Goal: Task Accomplishment & Management: Manage account settings

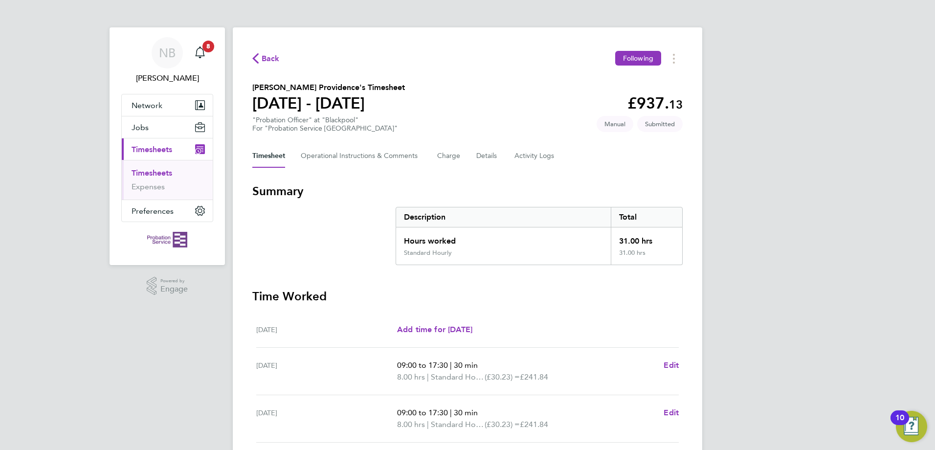
click at [159, 173] on link "Timesheets" at bounding box center [151, 172] width 41 height 9
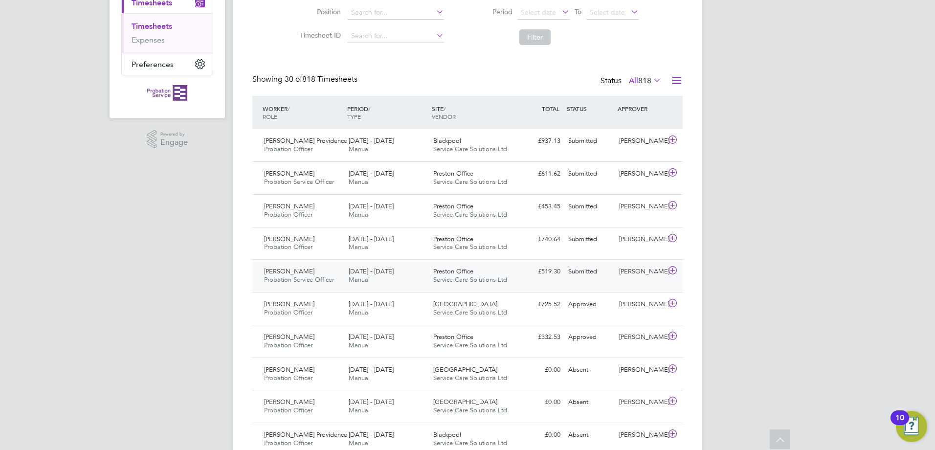
click at [671, 268] on icon at bounding box center [672, 270] width 12 height 8
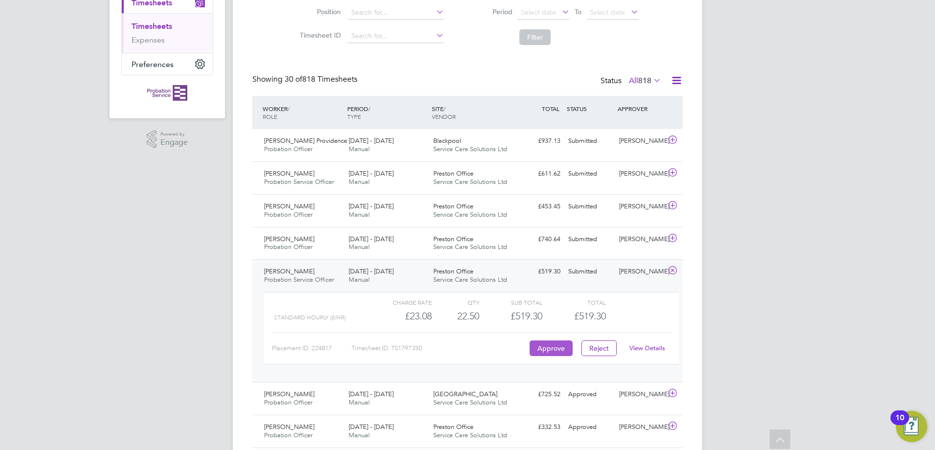
click at [541, 348] on button "Approve" at bounding box center [550, 348] width 43 height 16
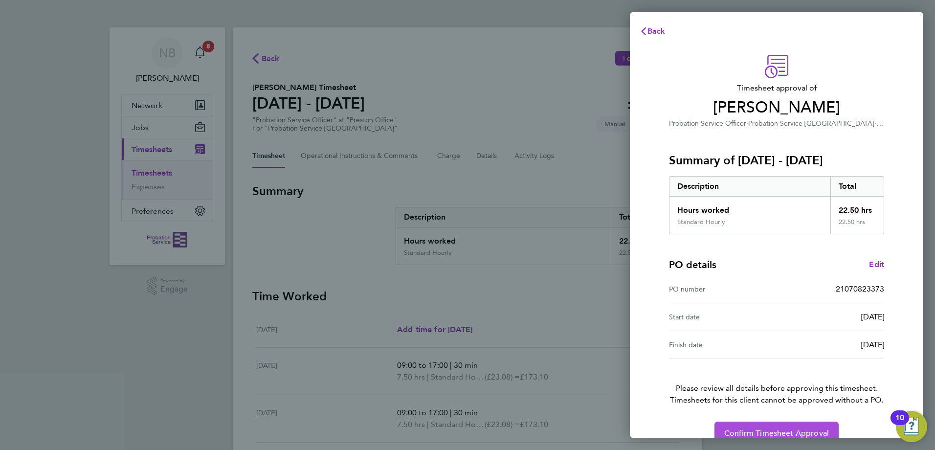
click at [757, 429] on span "Confirm Timesheet Approval" at bounding box center [776, 433] width 105 height 10
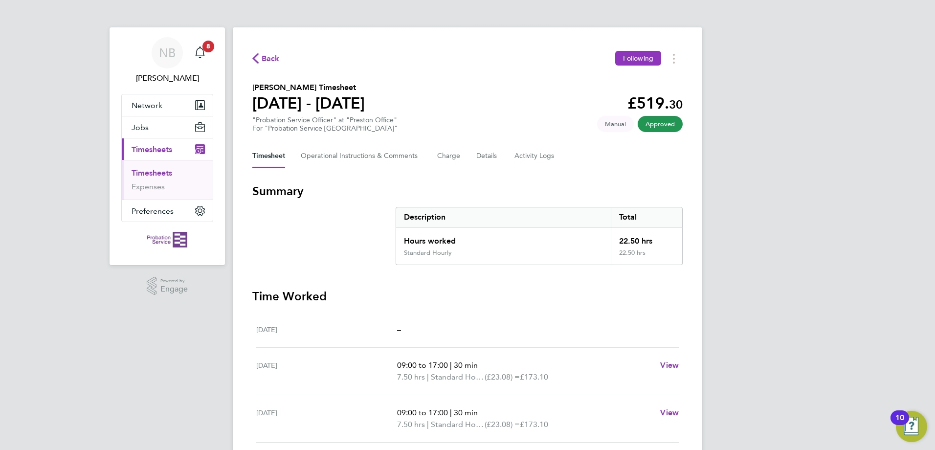
click at [149, 174] on link "Timesheets" at bounding box center [151, 172] width 41 height 9
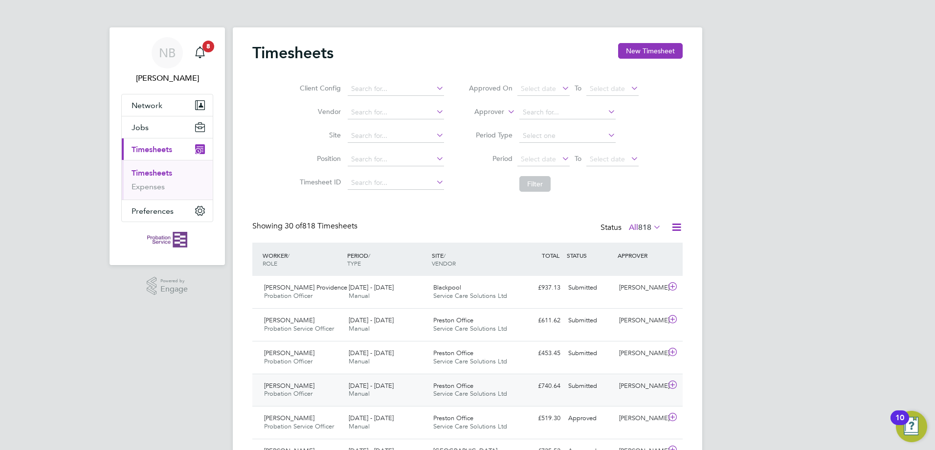
click at [672, 383] on icon at bounding box center [672, 385] width 12 height 8
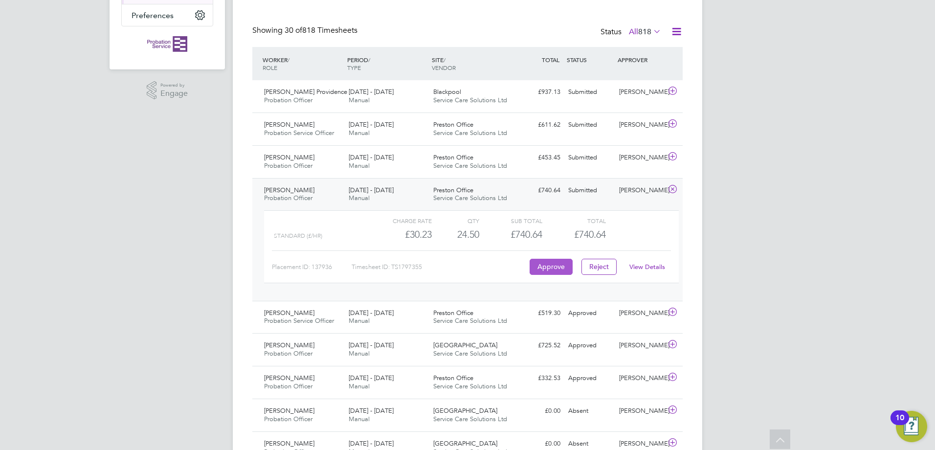
click at [545, 264] on button "Approve" at bounding box center [550, 267] width 43 height 16
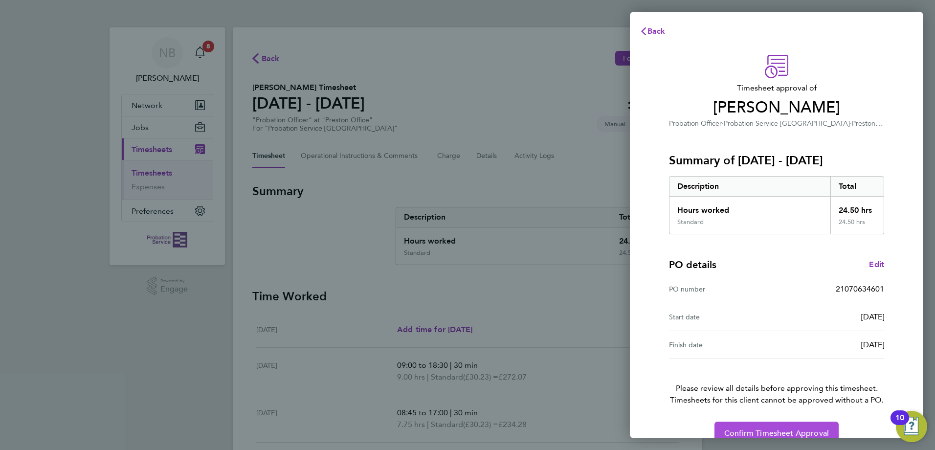
click at [746, 427] on button "Confirm Timesheet Approval" at bounding box center [776, 432] width 124 height 23
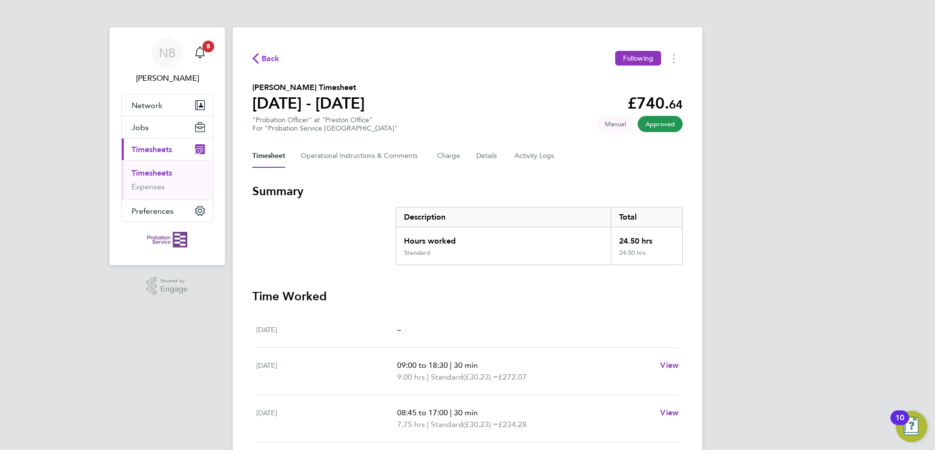
click at [157, 172] on link "Timesheets" at bounding box center [151, 172] width 41 height 9
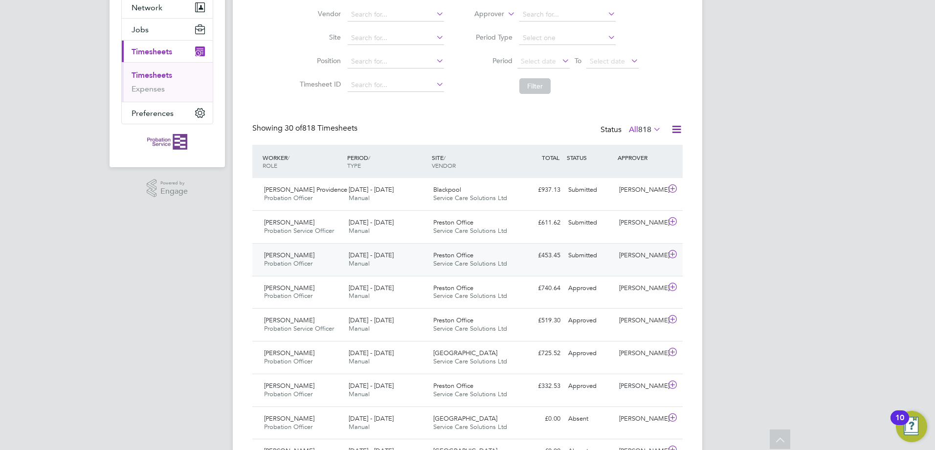
click at [671, 254] on icon at bounding box center [672, 254] width 12 height 8
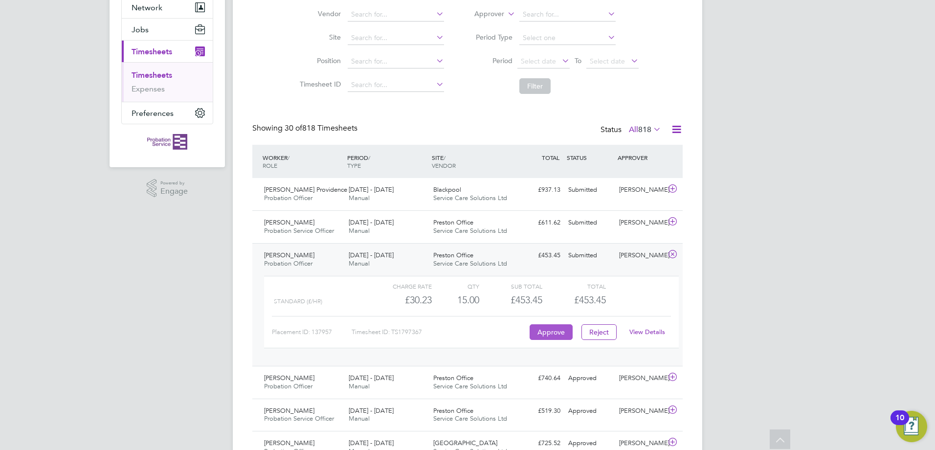
click at [557, 328] on button "Approve" at bounding box center [550, 332] width 43 height 16
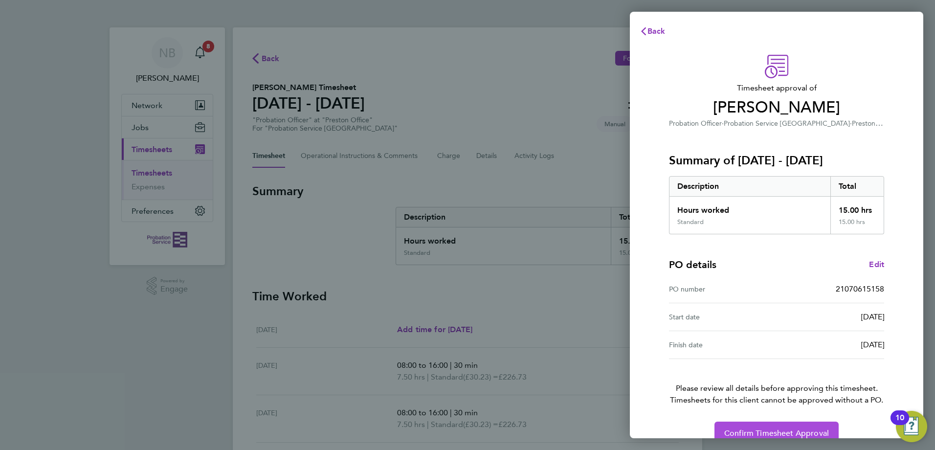
click at [806, 428] on span "Confirm Timesheet Approval" at bounding box center [776, 433] width 105 height 10
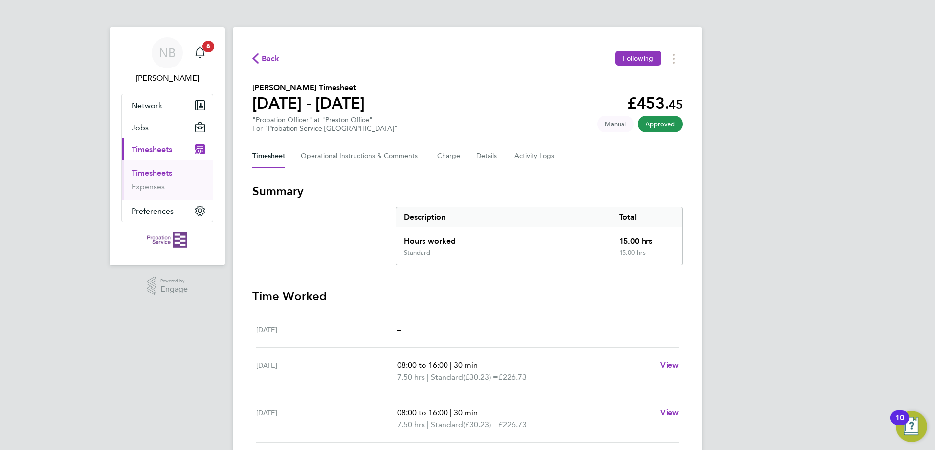
click at [157, 175] on link "Timesheets" at bounding box center [151, 172] width 41 height 9
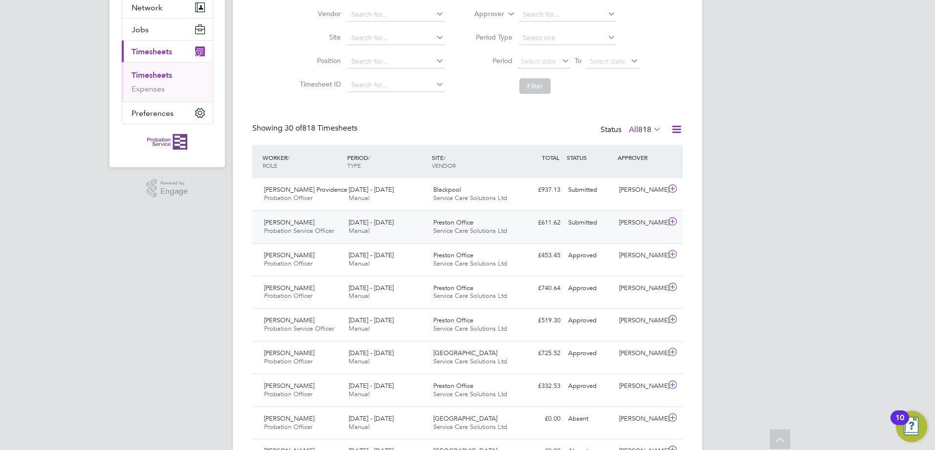
click at [674, 222] on icon at bounding box center [672, 222] width 12 height 8
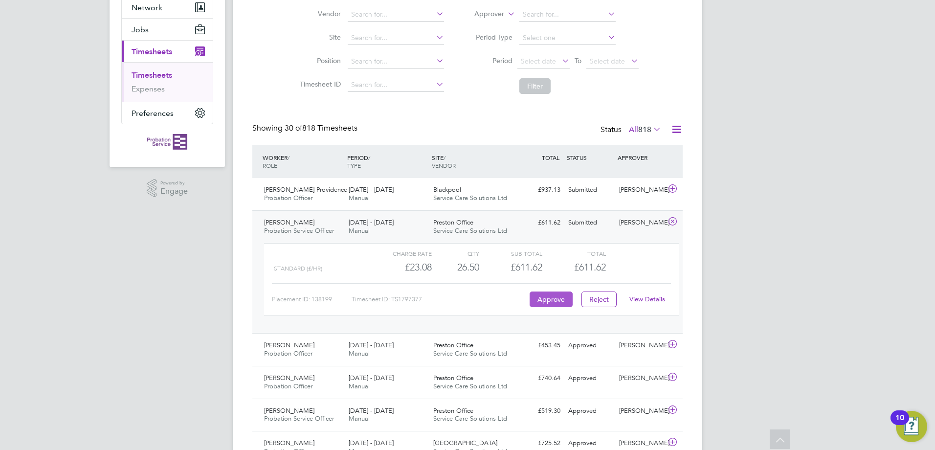
click at [551, 295] on button "Approve" at bounding box center [550, 299] width 43 height 16
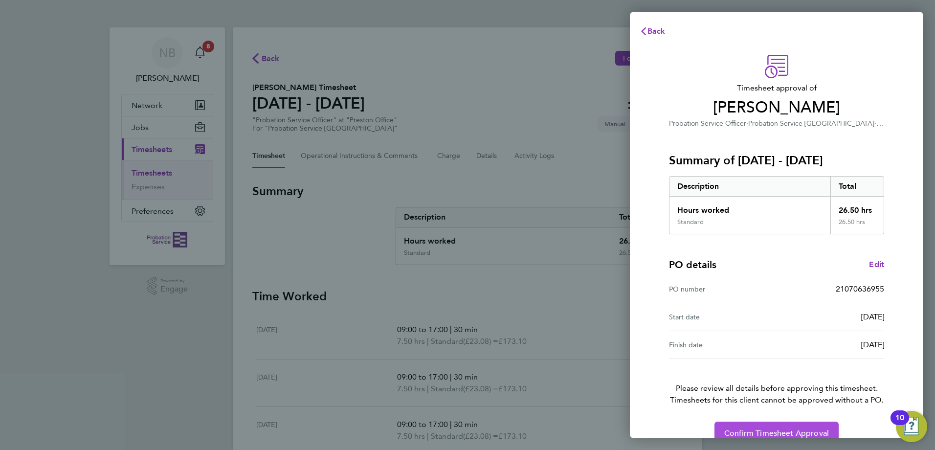
click at [780, 434] on span "Confirm Timesheet Approval" at bounding box center [776, 433] width 105 height 10
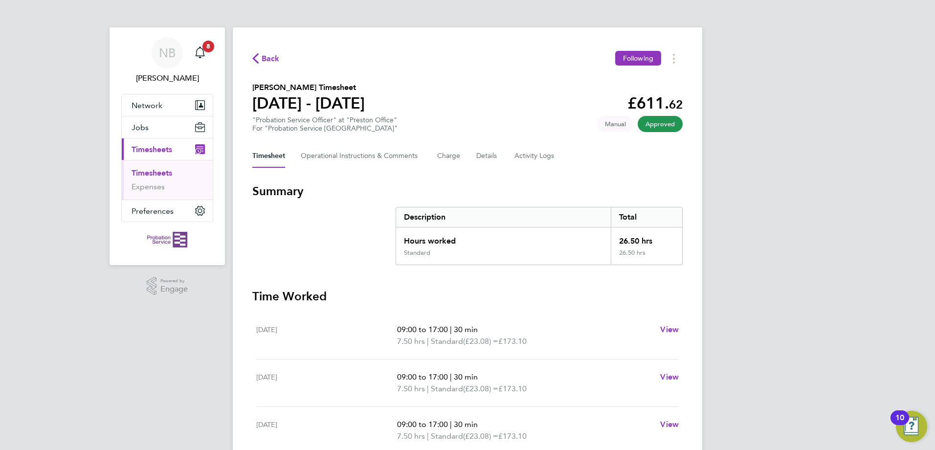
click at [159, 173] on link "Timesheets" at bounding box center [151, 172] width 41 height 9
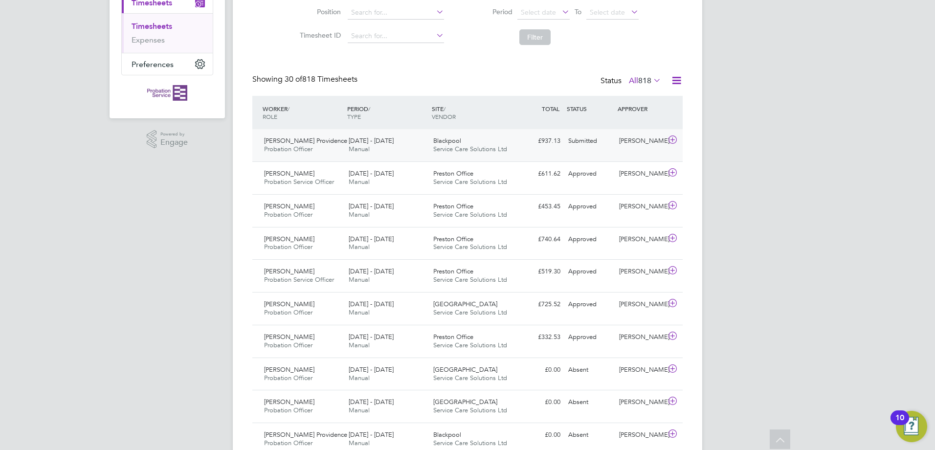
click at [671, 136] on icon at bounding box center [672, 140] width 12 height 8
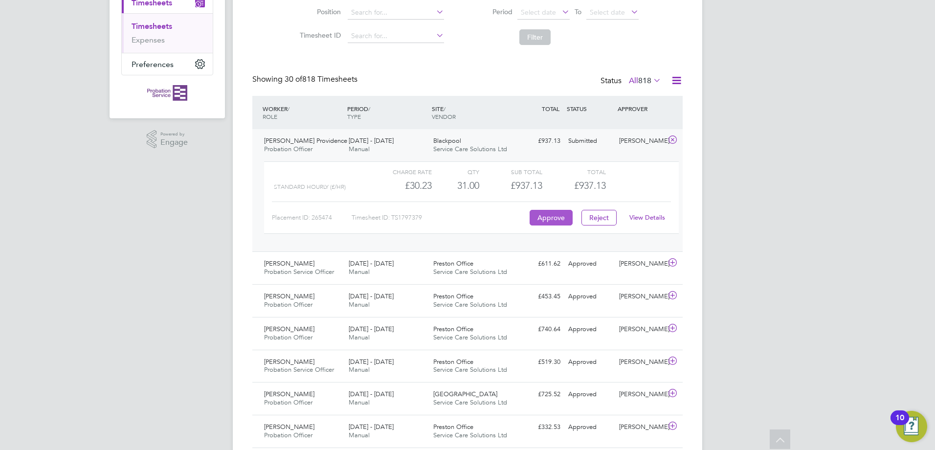
click at [551, 218] on button "Approve" at bounding box center [550, 218] width 43 height 16
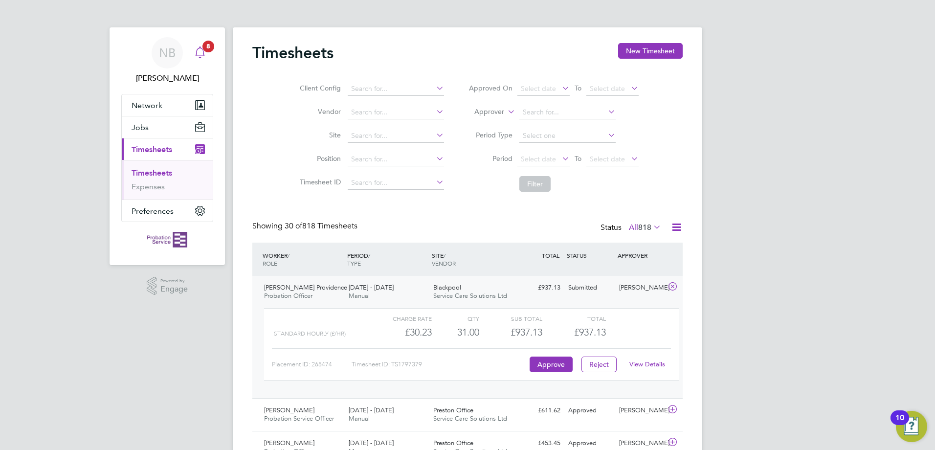
click at [192, 48] on div "Main navigation" at bounding box center [200, 53] width 20 height 20
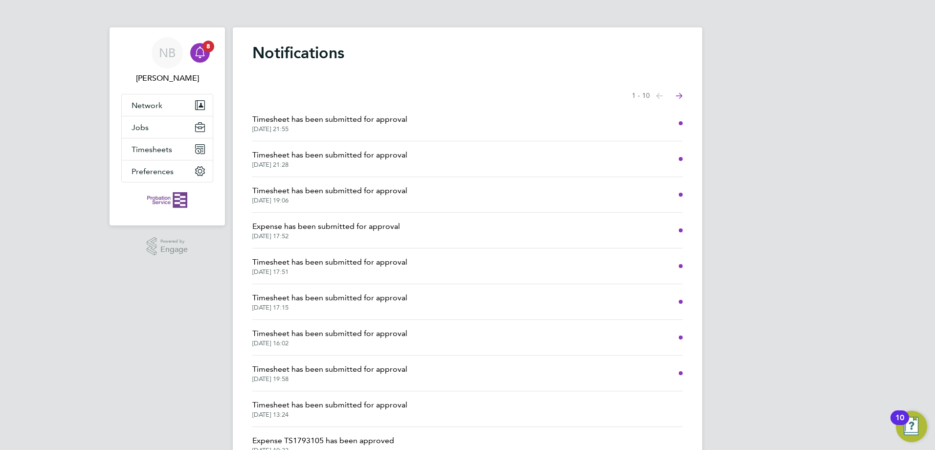
click at [287, 124] on span "Timesheet has been submitted for approval" at bounding box center [329, 119] width 155 height 12
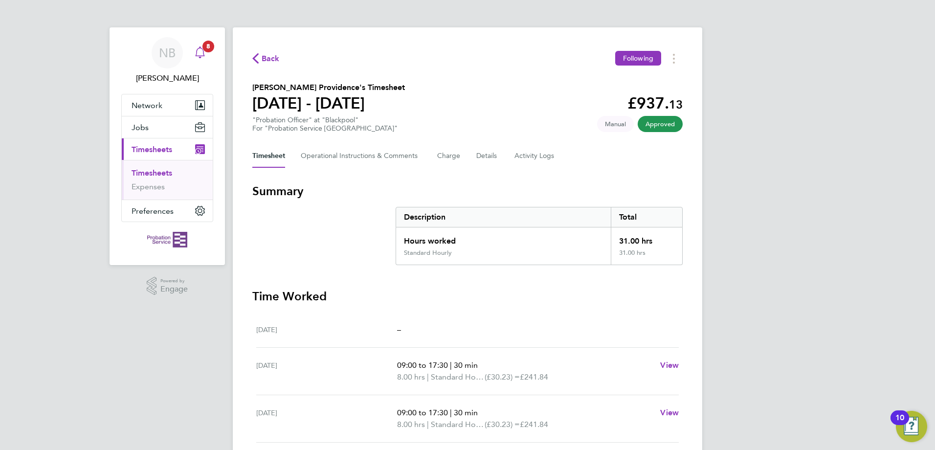
click at [200, 49] on icon "Main navigation" at bounding box center [200, 52] width 12 height 12
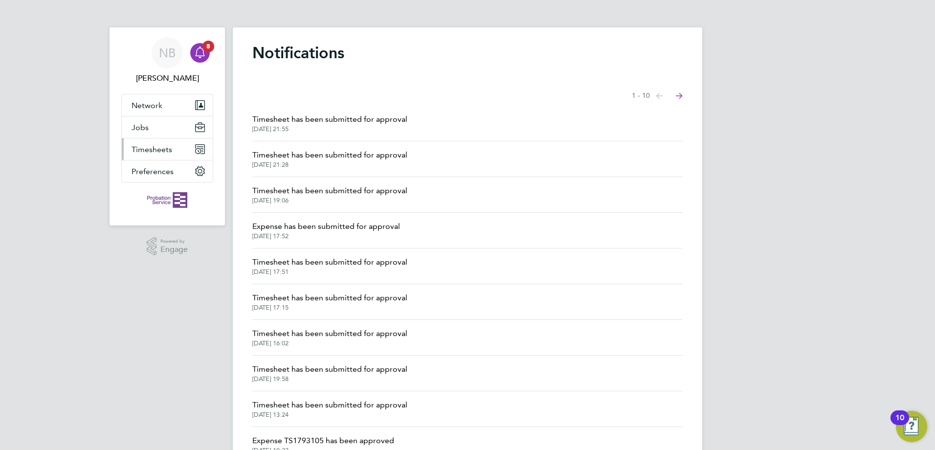
click at [157, 150] on span "Timesheets" at bounding box center [151, 149] width 41 height 9
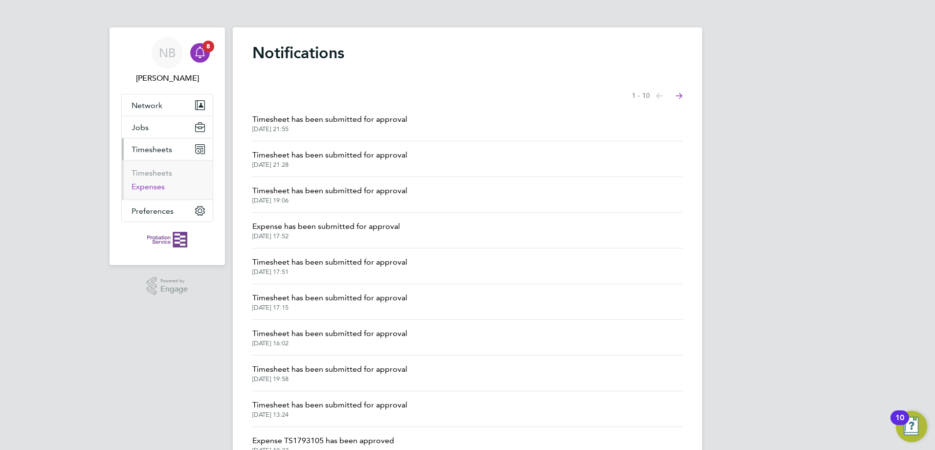
click at [151, 185] on link "Expenses" at bounding box center [147, 186] width 33 height 9
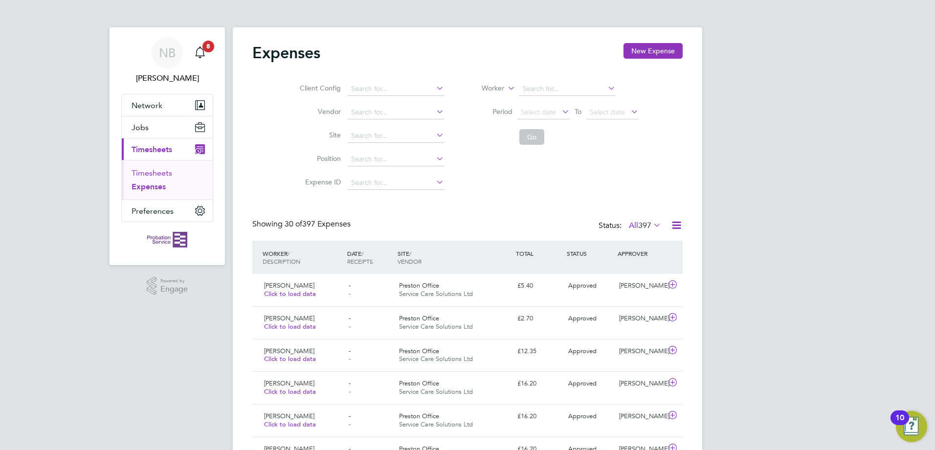
click at [156, 172] on link "Timesheets" at bounding box center [151, 172] width 41 height 9
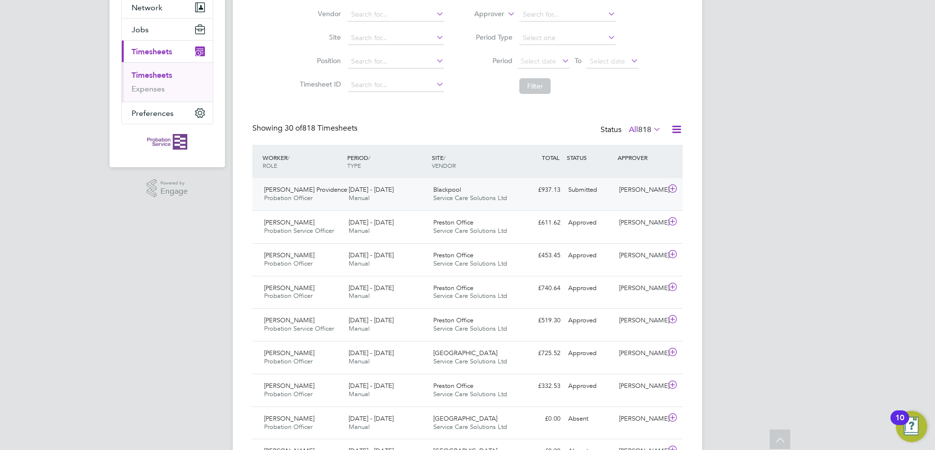
click at [671, 186] on icon at bounding box center [672, 189] width 12 height 8
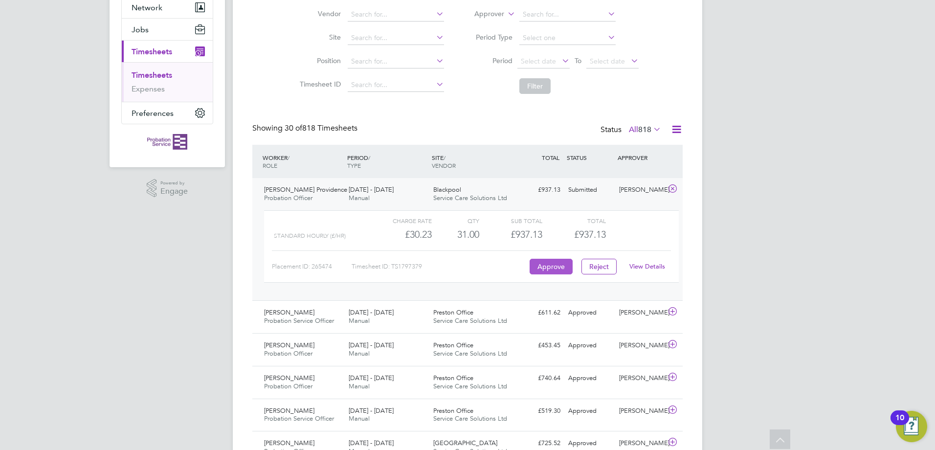
click at [551, 264] on button "Approve" at bounding box center [550, 267] width 43 height 16
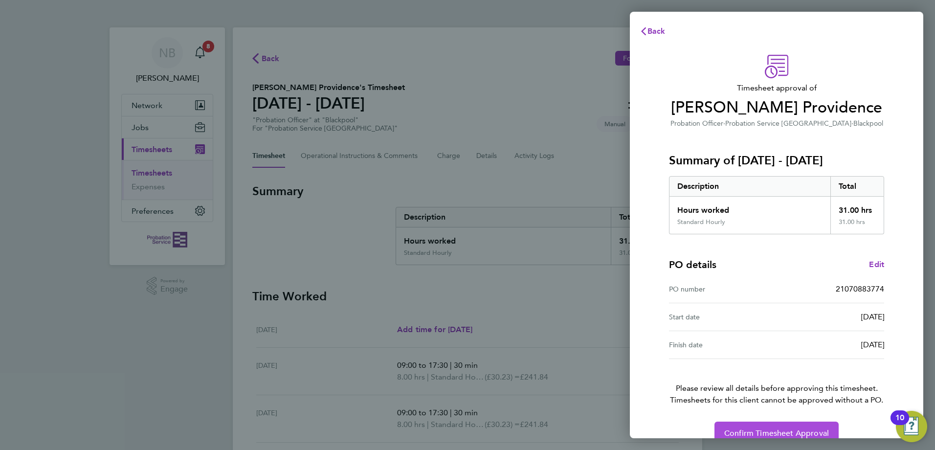
click at [803, 426] on button "Confirm Timesheet Approval" at bounding box center [776, 432] width 124 height 23
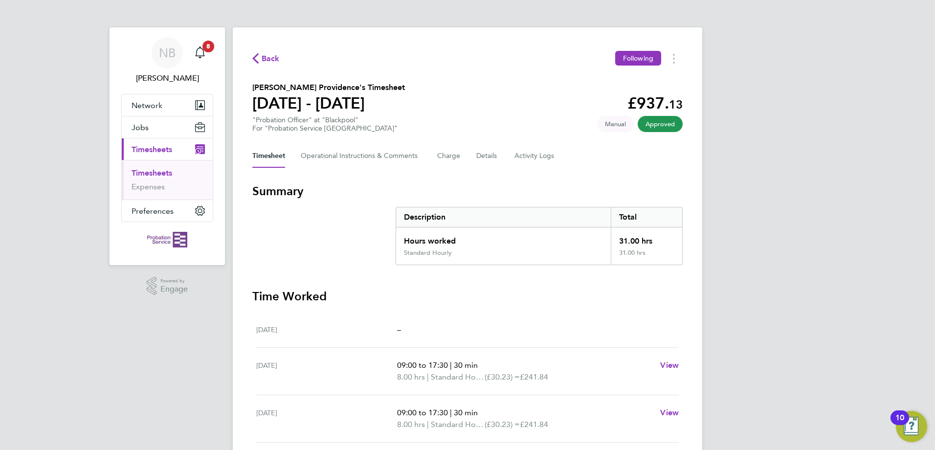
click at [144, 170] on link "Timesheets" at bounding box center [151, 172] width 41 height 9
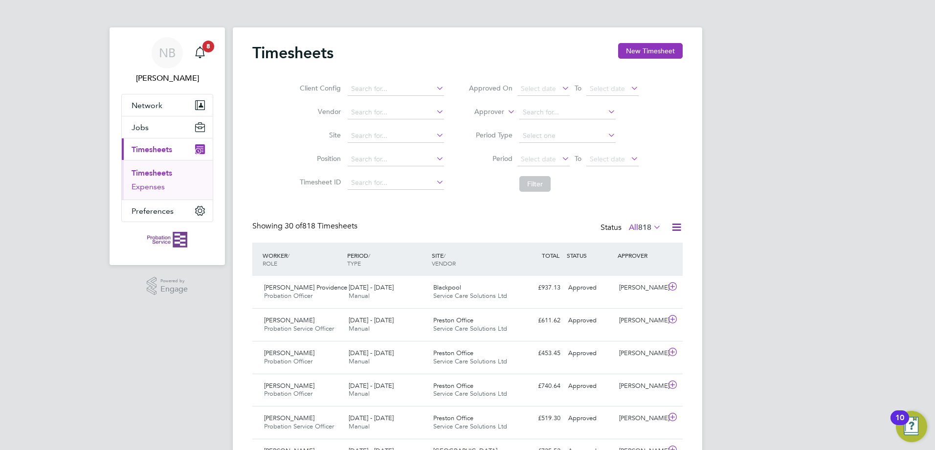
click at [161, 187] on link "Expenses" at bounding box center [147, 186] width 33 height 9
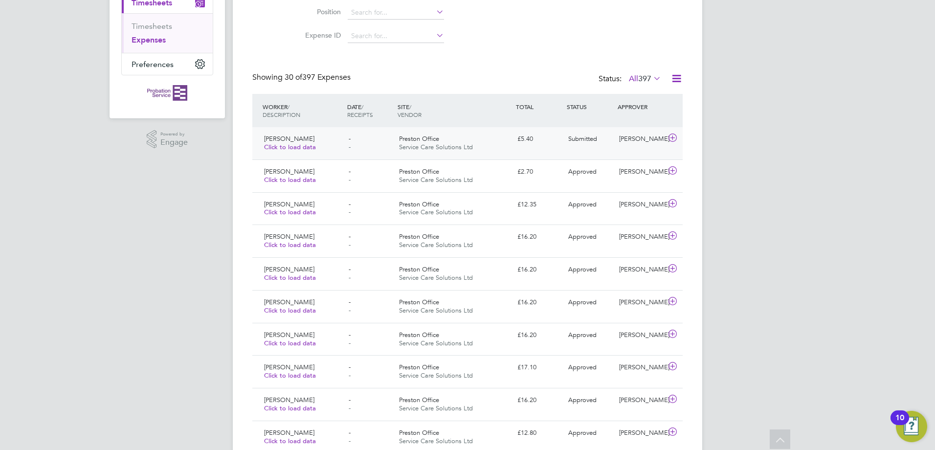
click at [670, 139] on icon at bounding box center [672, 138] width 12 height 8
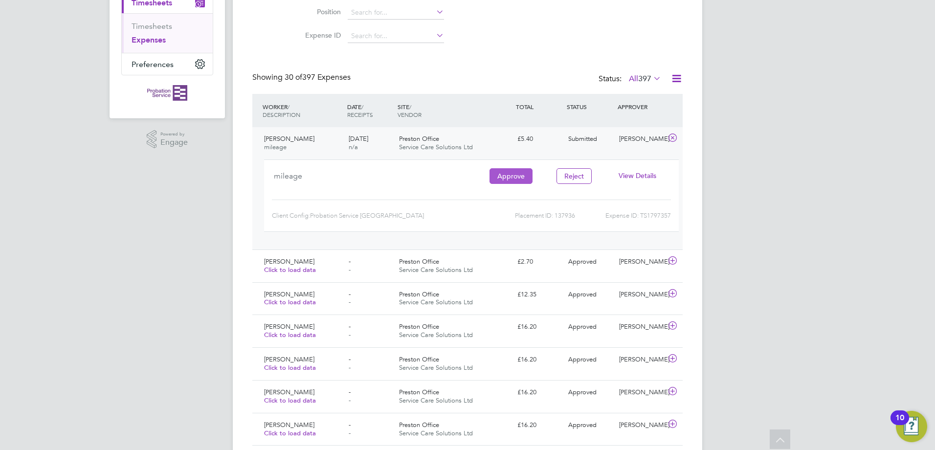
click at [521, 177] on button "Approve" at bounding box center [510, 176] width 43 height 16
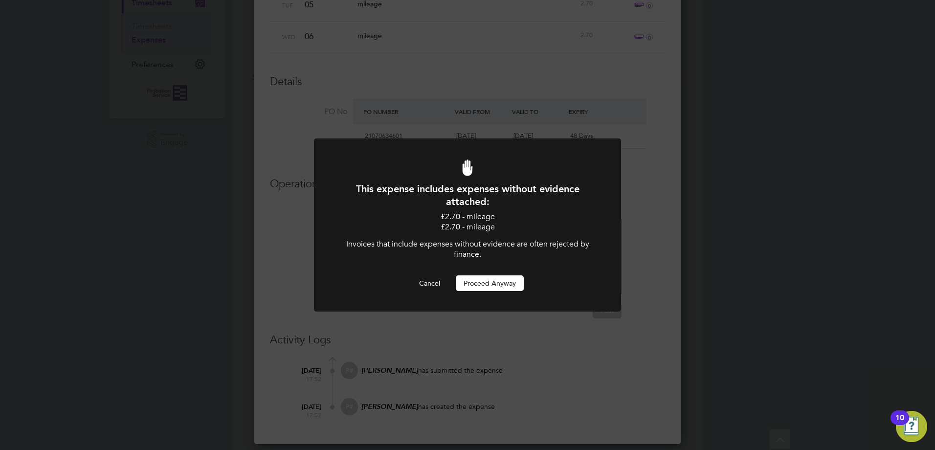
click at [501, 279] on button "Proceed Anyway" at bounding box center [490, 283] width 68 height 16
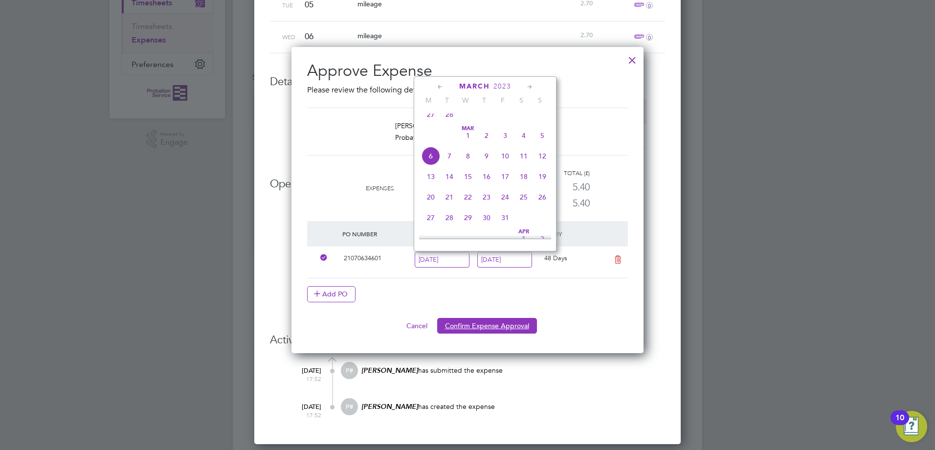
click at [504, 324] on button "Confirm Expense Approval" at bounding box center [487, 326] width 100 height 16
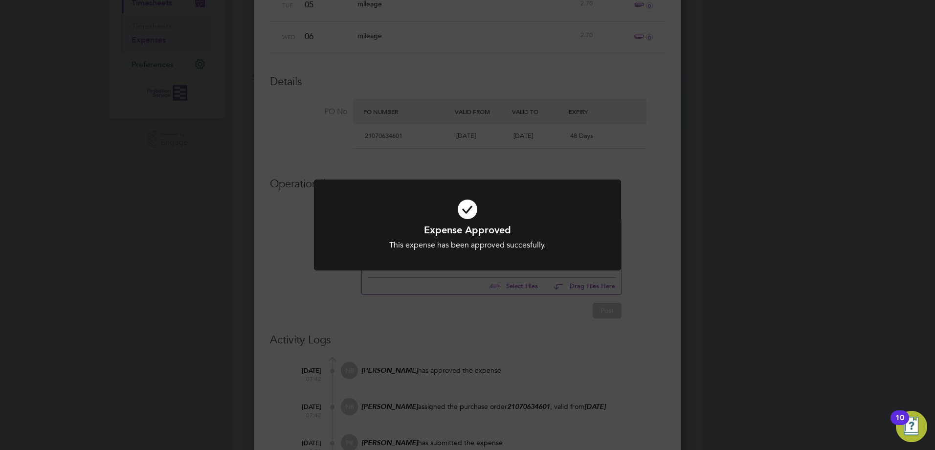
click at [501, 315] on div "Expense Approved This expense has been approved succesfully. Cancel Okay" at bounding box center [467, 225] width 935 height 450
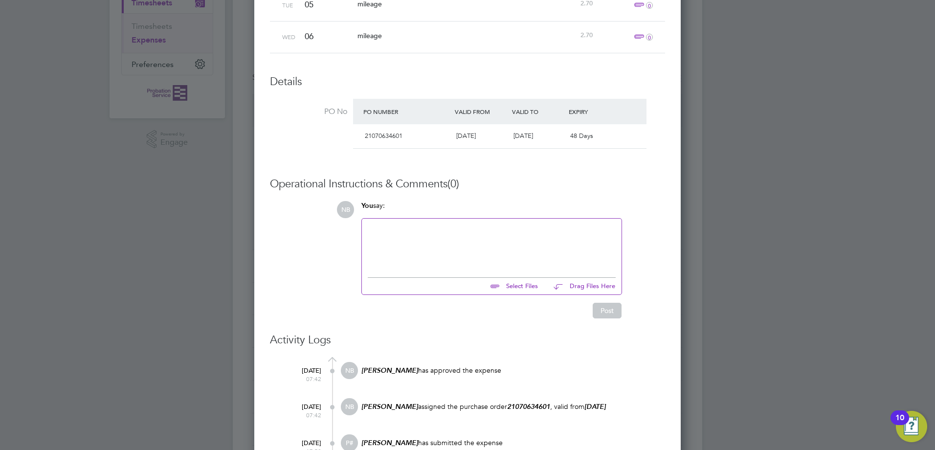
click at [149, 59] on div at bounding box center [467, 225] width 935 height 450
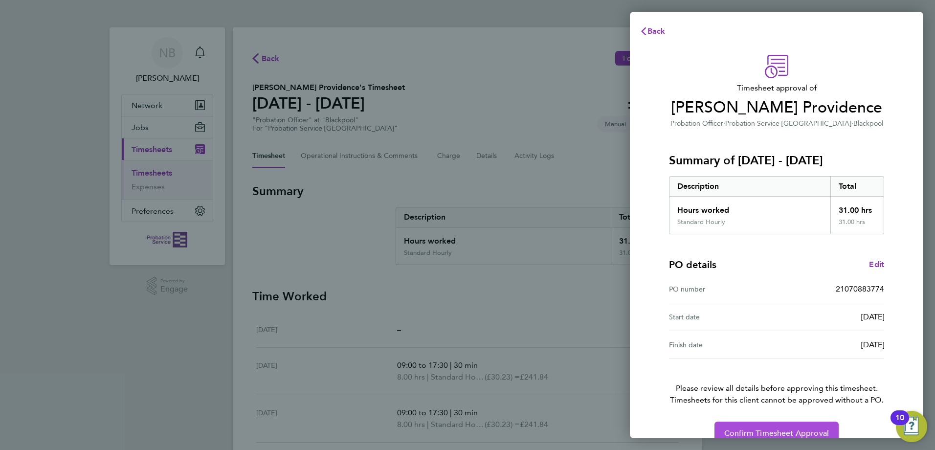
click at [736, 433] on span "Confirm Timesheet Approval" at bounding box center [776, 433] width 105 height 10
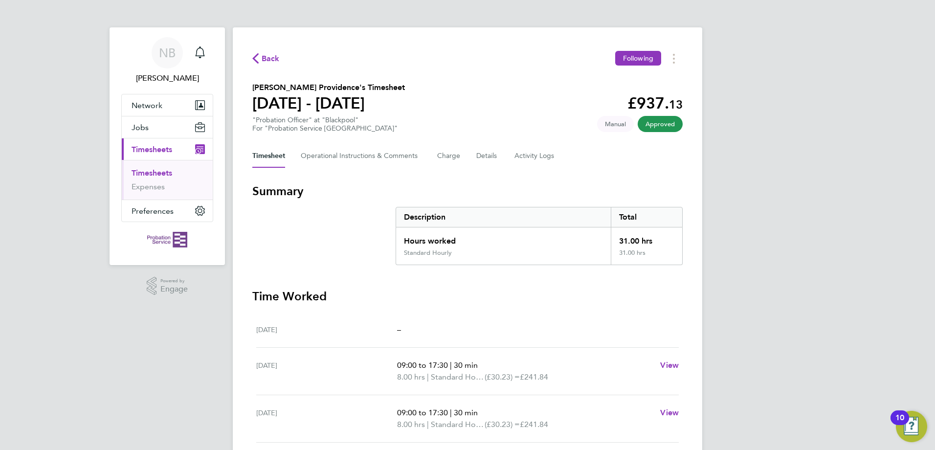
click at [147, 173] on link "Timesheets" at bounding box center [151, 172] width 41 height 9
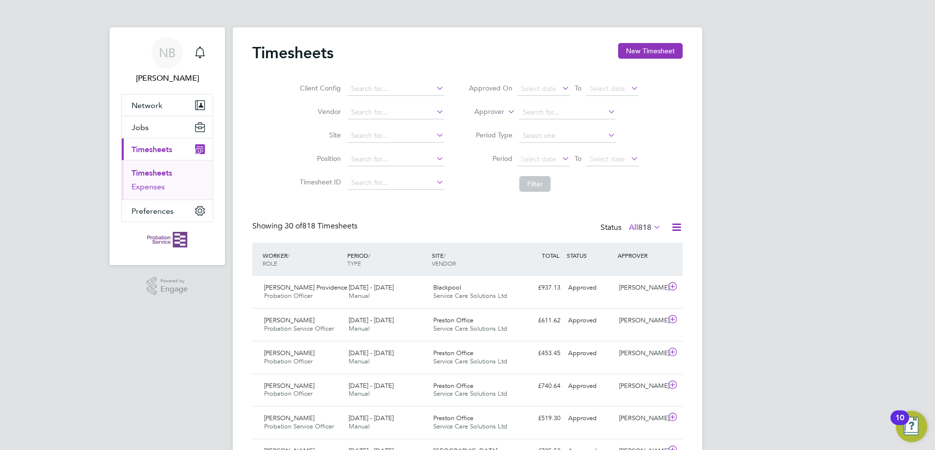
click at [146, 190] on link "Expenses" at bounding box center [147, 186] width 33 height 9
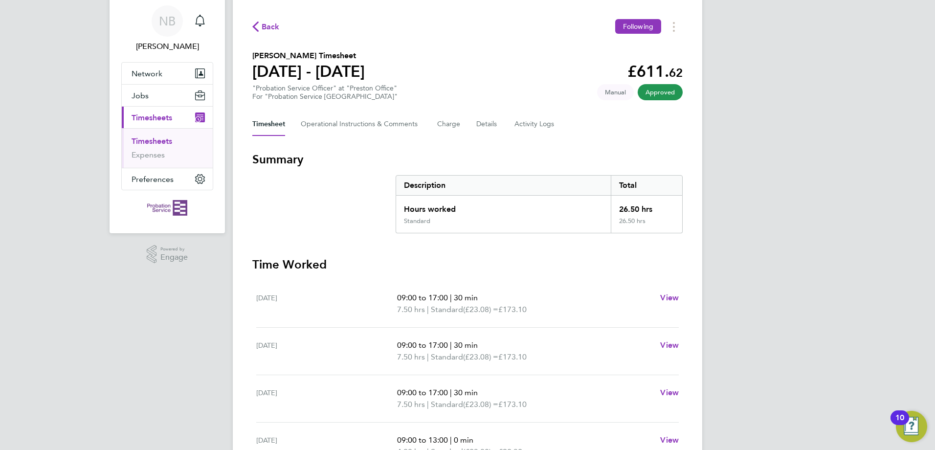
scroll to position [49, 0]
